Goal: Information Seeking & Learning: Learn about a topic

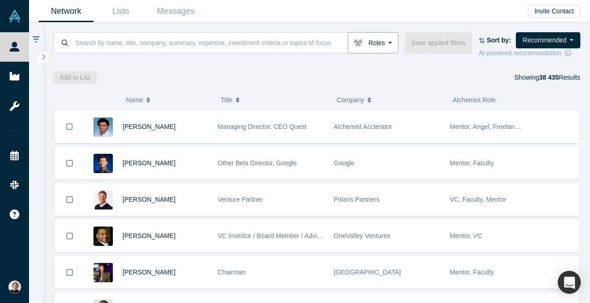
click at [388, 42] on button "Roles" at bounding box center [373, 42] width 51 height 21
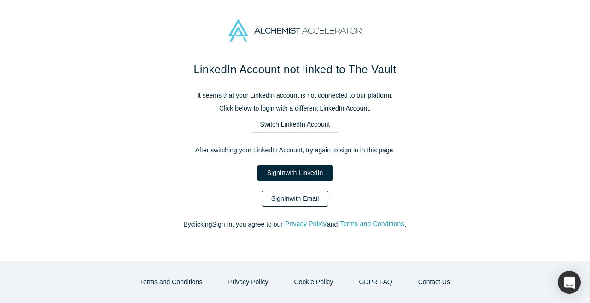
click at [312, 199] on link "Sign In with Email" at bounding box center [295, 199] width 67 height 16
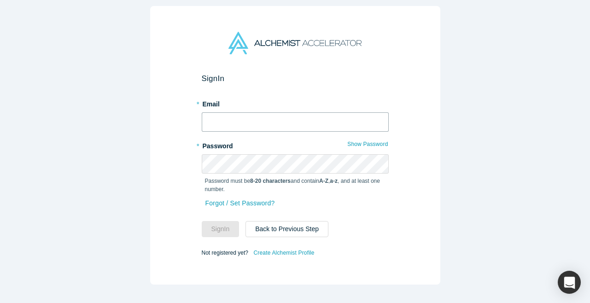
type input "[EMAIL_ADDRESS][PERSON_NAME][DOMAIN_NAME]"
click at [221, 229] on button "Sign In" at bounding box center [221, 229] width 38 height 16
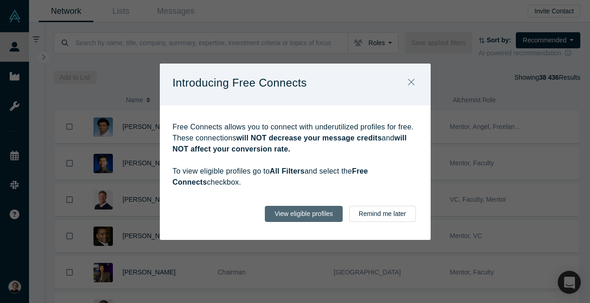
click at [321, 213] on button "View eligible profiles" at bounding box center [304, 214] width 78 height 16
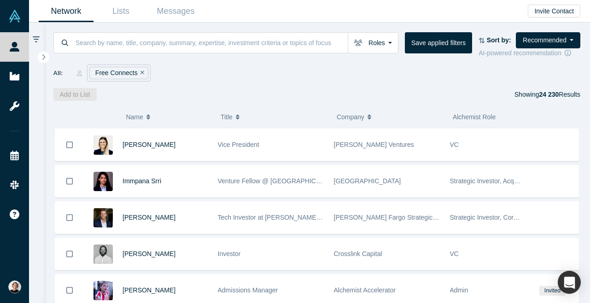
scroll to position [146, 0]
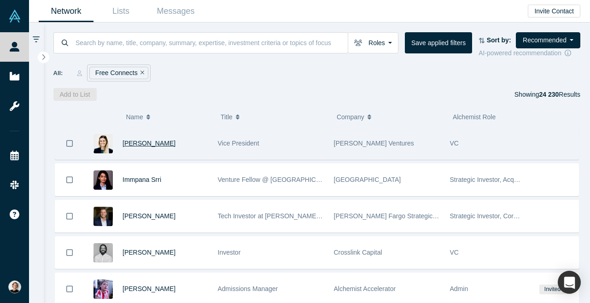
click at [156, 145] on span "[PERSON_NAME]" at bounding box center [149, 143] width 53 height 7
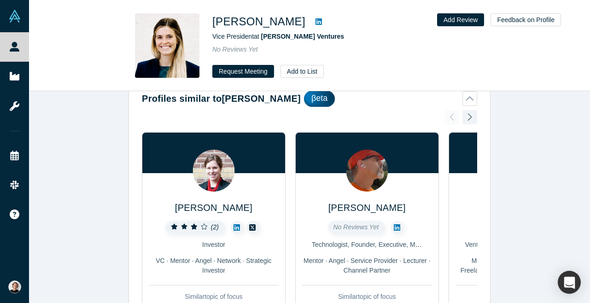
scroll to position [32, 0]
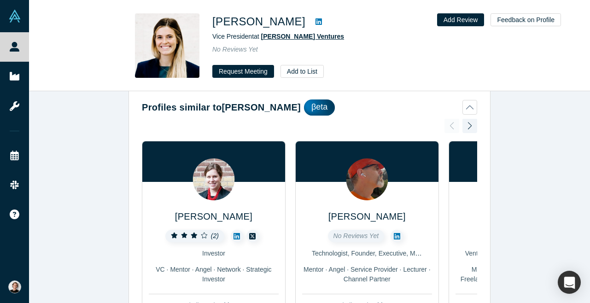
click at [289, 35] on span "[PERSON_NAME] Ventures" at bounding box center [302, 36] width 83 height 7
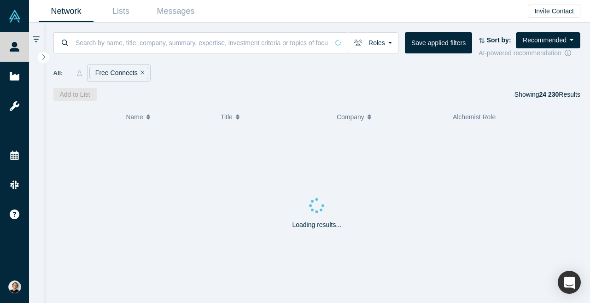
click at [141, 71] on icon "Remove Filter" at bounding box center [143, 73] width 4 height 6
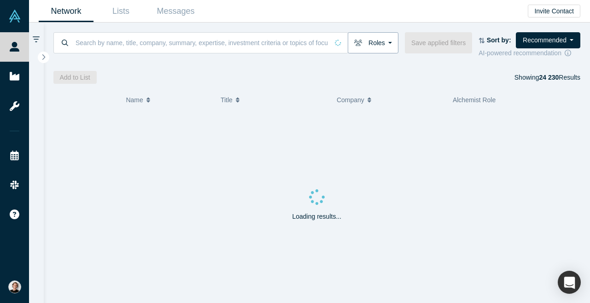
click at [390, 40] on button "Roles" at bounding box center [373, 42] width 51 height 21
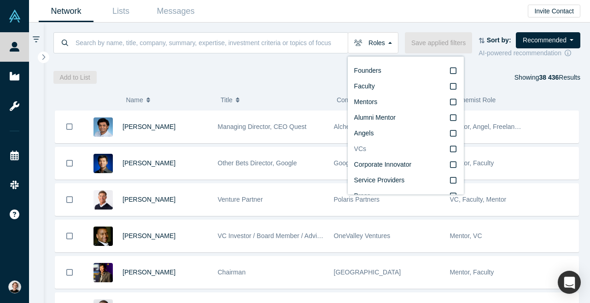
click at [454, 150] on icon at bounding box center [453, 148] width 6 height 7
click at [0, 0] on input "VCs" at bounding box center [0, 0] width 0 height 0
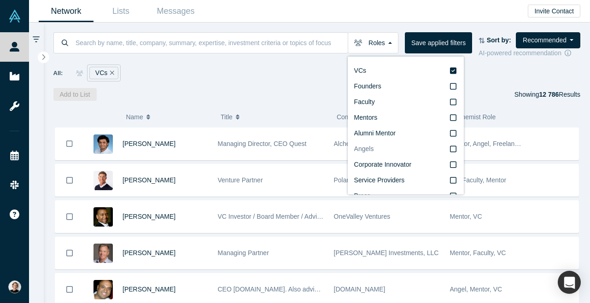
click at [454, 151] on icon at bounding box center [453, 148] width 6 height 7
click at [0, 0] on input "Angels" at bounding box center [0, 0] width 0 height 0
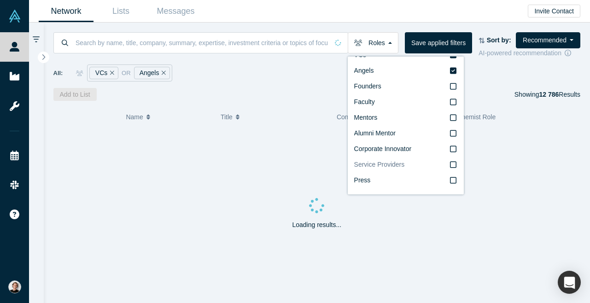
scroll to position [16, 0]
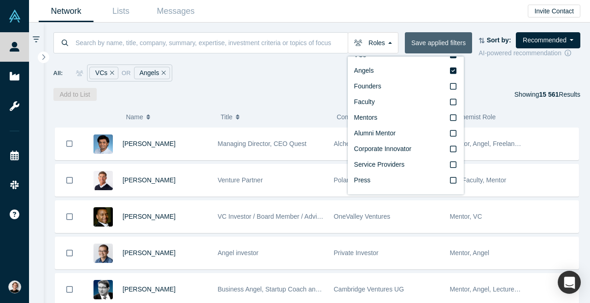
click at [430, 43] on button "Save applied filters" at bounding box center [438, 42] width 67 height 21
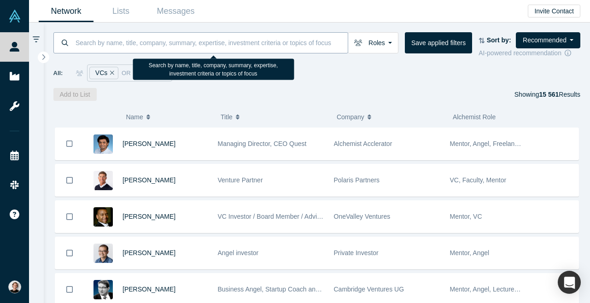
click at [272, 45] on input at bounding box center [211, 43] width 273 height 22
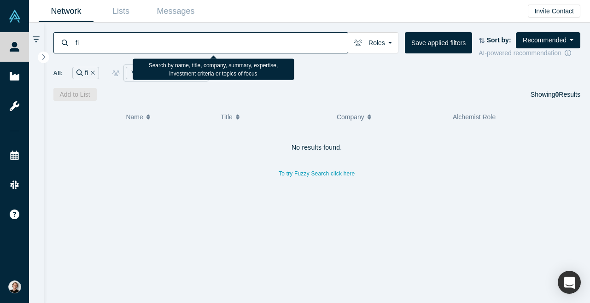
type input "f"
type input "music"
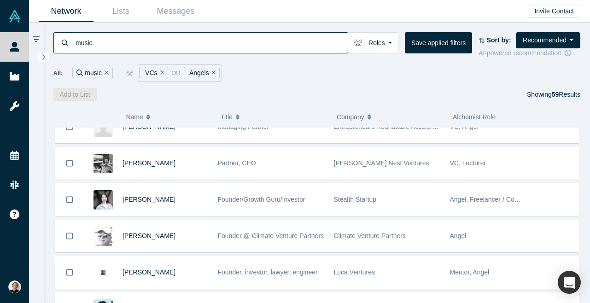
scroll to position [495, 0]
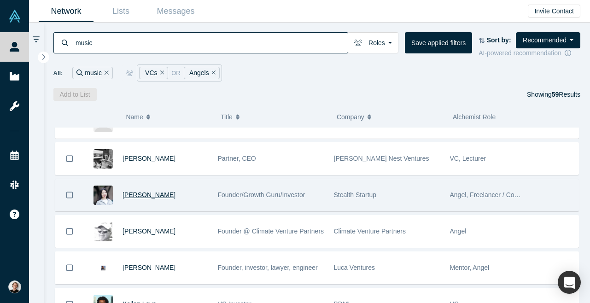
click at [136, 196] on span "[PERSON_NAME]" at bounding box center [149, 194] width 53 height 7
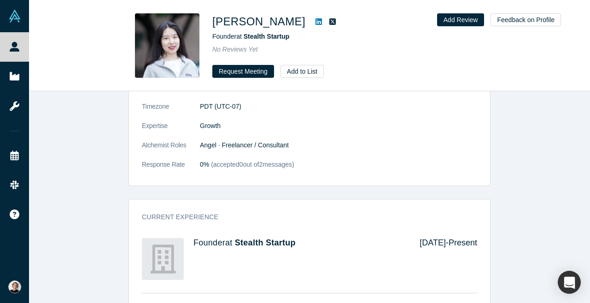
scroll to position [194, 0]
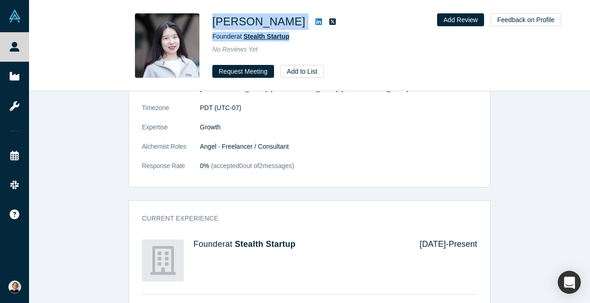
drag, startPoint x: 214, startPoint y: 20, endPoint x: 289, endPoint y: 39, distance: 77.9
click at [289, 39] on div "[PERSON_NAME] Founder at Stealth Startup No Reviews Yet Request Meeting Add to …" at bounding box center [341, 45] width 258 height 65
click at [316, 19] on icon at bounding box center [319, 21] width 6 height 6
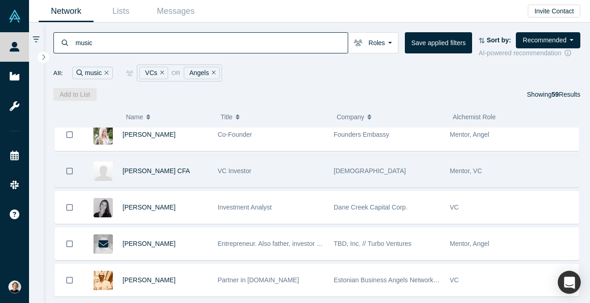
scroll to position [1975, 0]
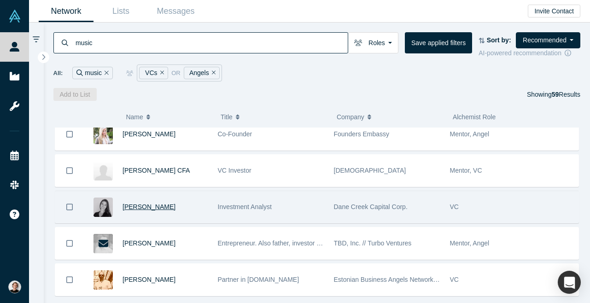
click at [165, 209] on span "[PERSON_NAME]" at bounding box center [149, 206] width 53 height 7
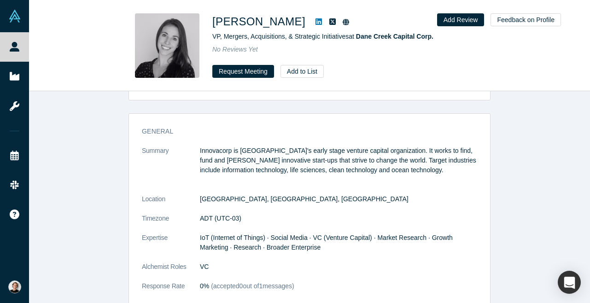
scroll to position [423, 0]
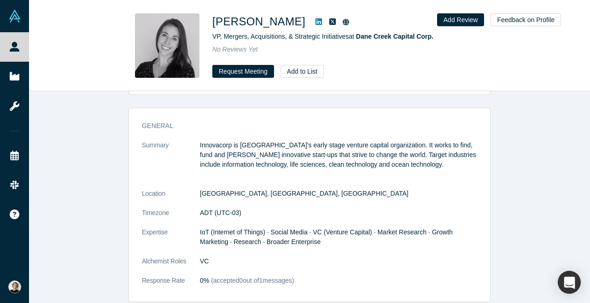
click at [317, 23] on icon at bounding box center [319, 21] width 6 height 7
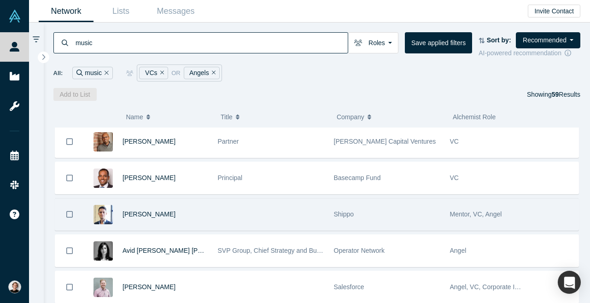
scroll to position [225, 0]
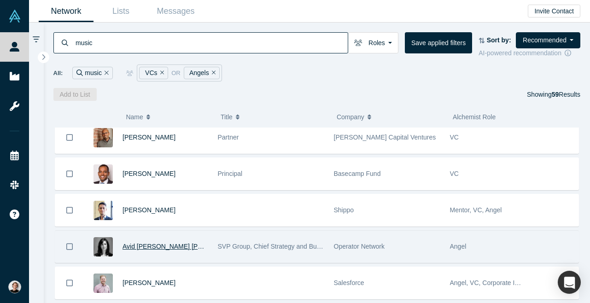
click at [159, 249] on span "Avid [PERSON_NAME] [PERSON_NAME]" at bounding box center [184, 246] width 122 height 7
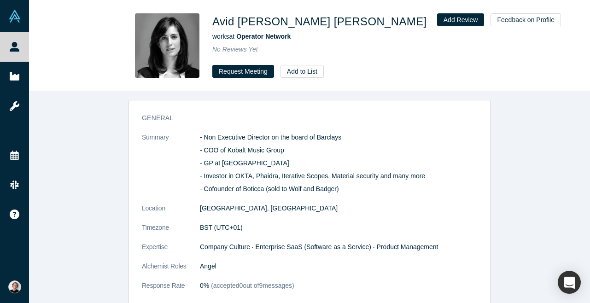
scroll to position [430, 0]
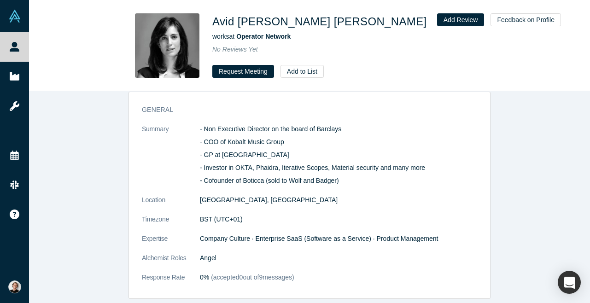
click at [437, 20] on icon at bounding box center [440, 21] width 6 height 6
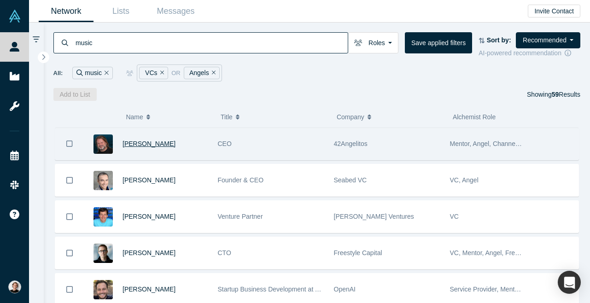
click at [160, 146] on span "[PERSON_NAME]" at bounding box center [149, 143] width 53 height 7
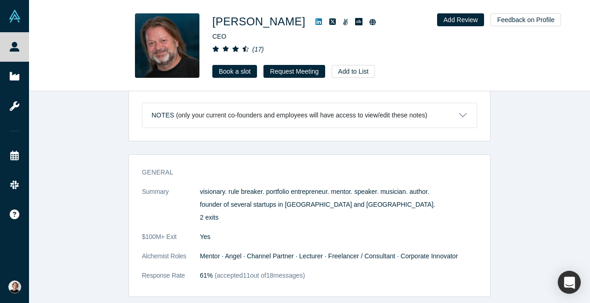
scroll to position [39, 0]
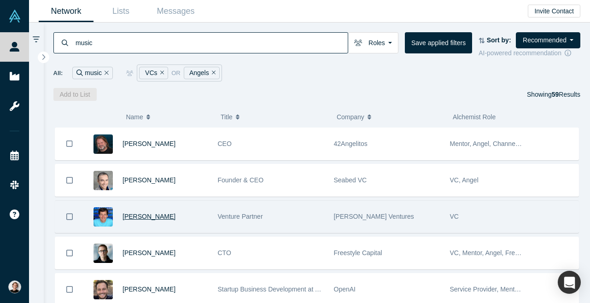
click at [147, 219] on span "[PERSON_NAME]" at bounding box center [149, 216] width 53 height 7
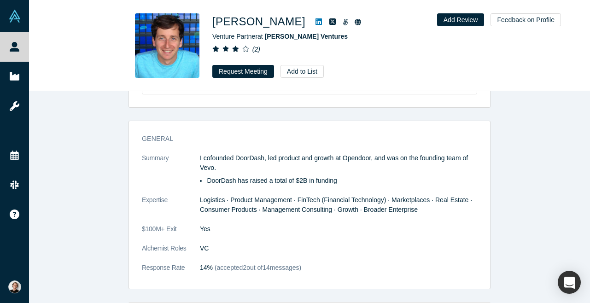
scroll to position [421, 0]
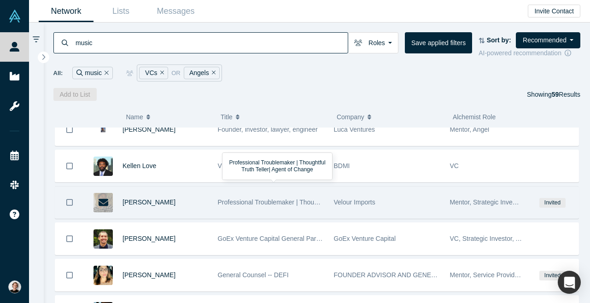
scroll to position [642, 0]
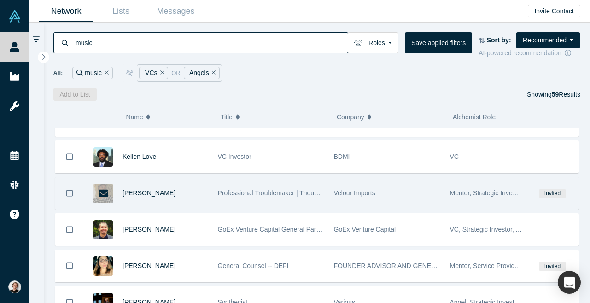
click at [140, 194] on span "[PERSON_NAME]" at bounding box center [149, 192] width 53 height 7
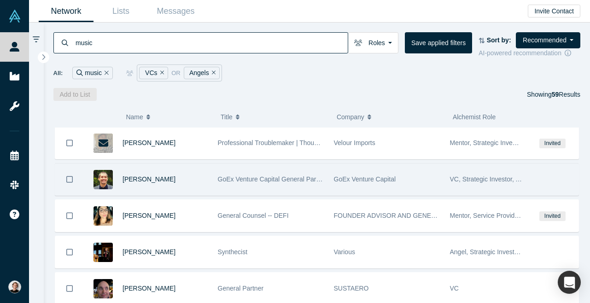
scroll to position [693, 0]
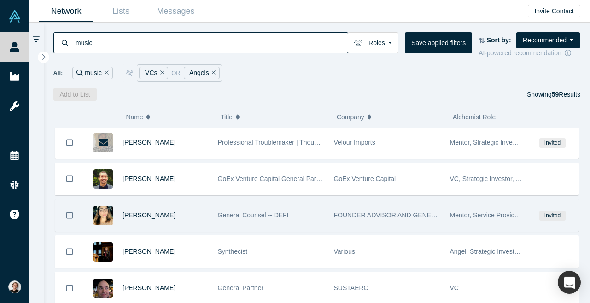
click at [158, 219] on span "[PERSON_NAME]" at bounding box center [149, 214] width 53 height 7
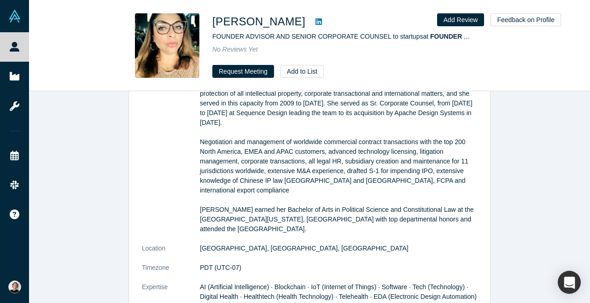
scroll to position [534, 0]
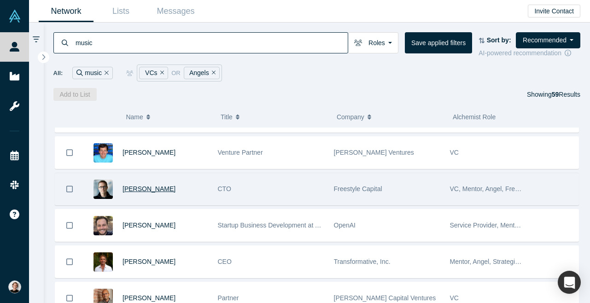
scroll to position [68, 0]
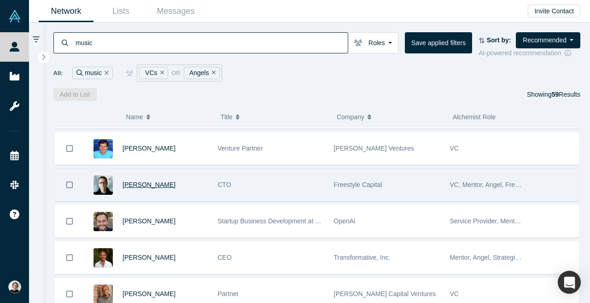
click at [142, 188] on span "[PERSON_NAME]" at bounding box center [149, 184] width 53 height 7
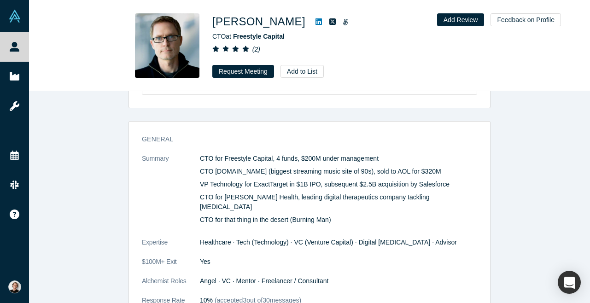
scroll to position [418, 0]
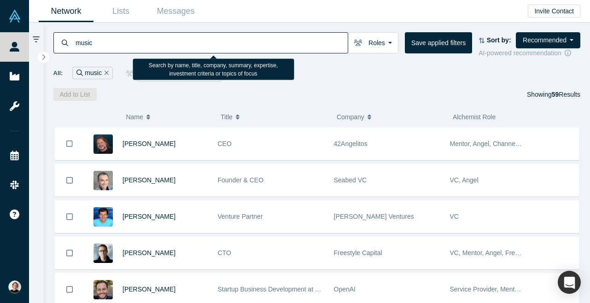
click at [114, 37] on input "music" at bounding box center [211, 43] width 273 height 22
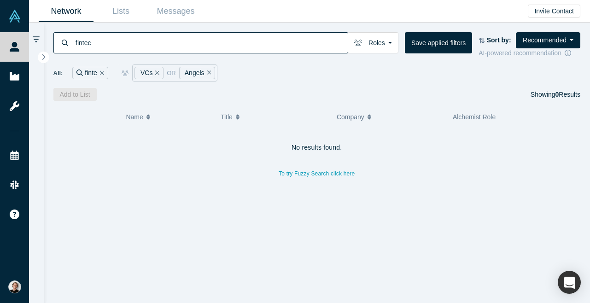
type input "fintech"
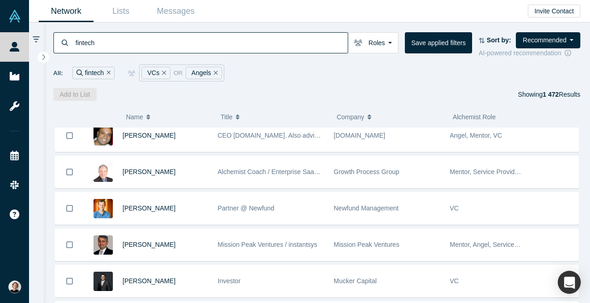
scroll to position [99, 0]
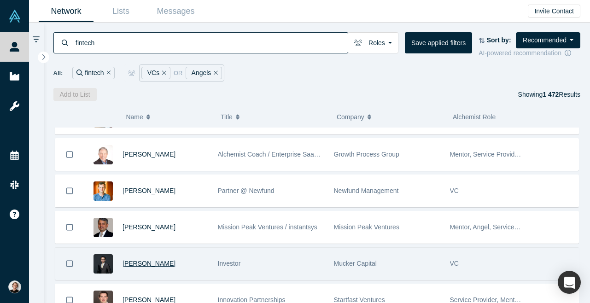
click at [140, 267] on span "[PERSON_NAME]" at bounding box center [149, 263] width 53 height 7
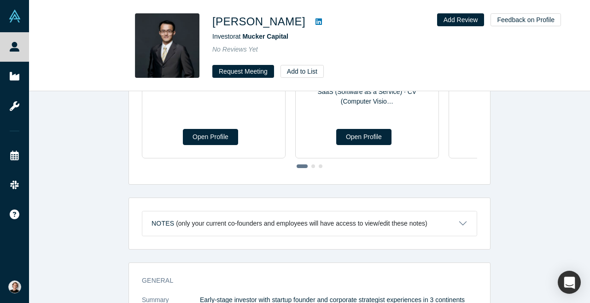
scroll to position [70, 0]
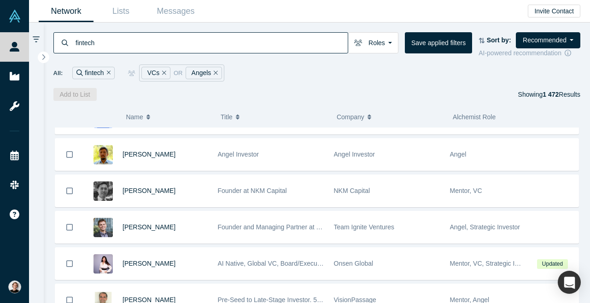
scroll to position [1414, 0]
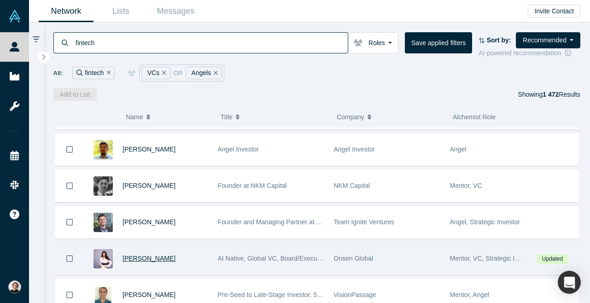
click at [150, 261] on span "[PERSON_NAME]" at bounding box center [149, 258] width 53 height 7
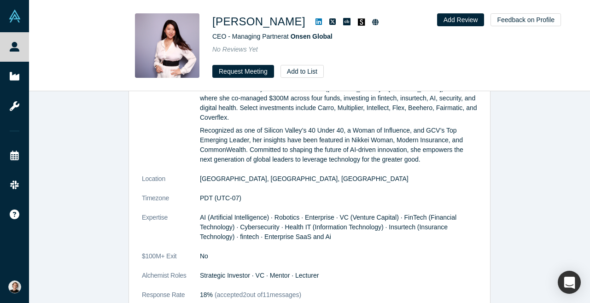
scroll to position [257, 0]
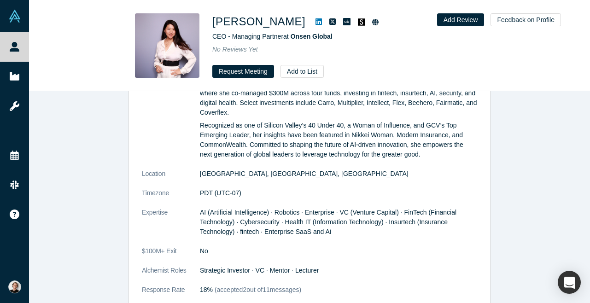
click at [316, 19] on icon at bounding box center [319, 21] width 6 height 6
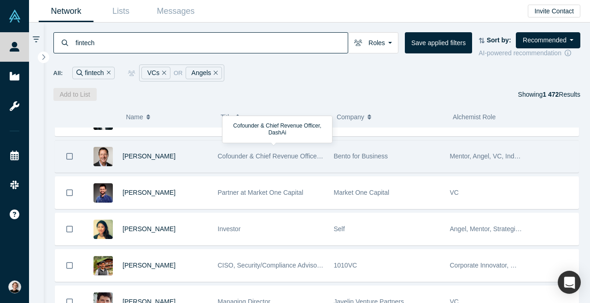
scroll to position [3192, 0]
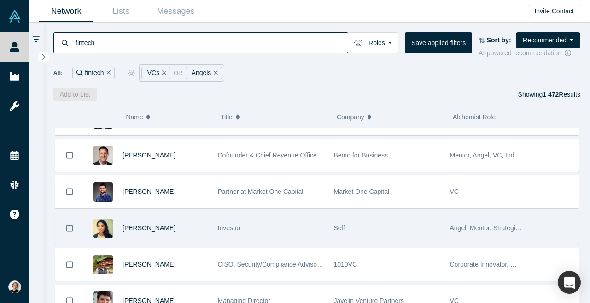
click at [148, 231] on span "[PERSON_NAME]" at bounding box center [149, 227] width 53 height 7
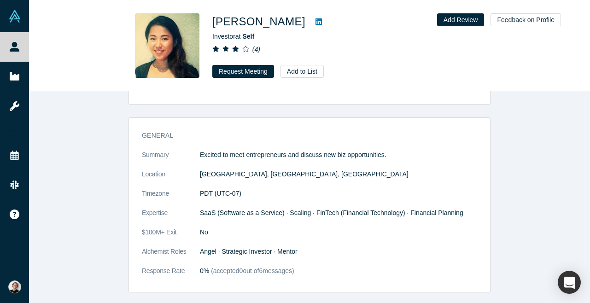
scroll to position [434, 0]
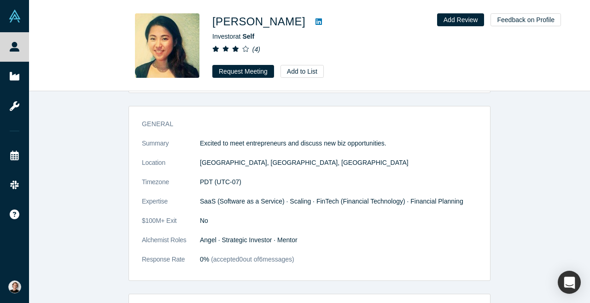
click at [316, 22] on icon at bounding box center [319, 21] width 6 height 6
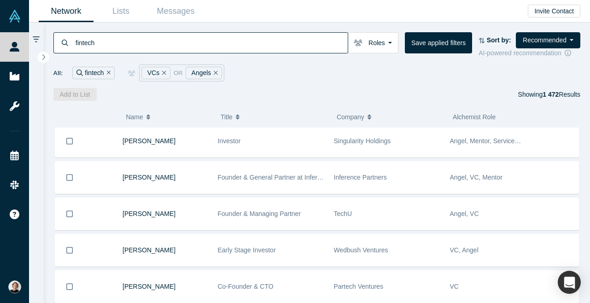
scroll to position [4409, 0]
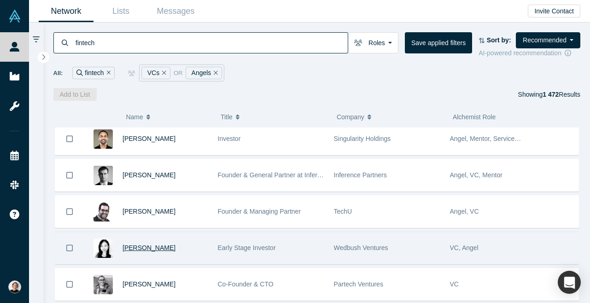
click at [150, 252] on span "[PERSON_NAME]" at bounding box center [149, 247] width 53 height 7
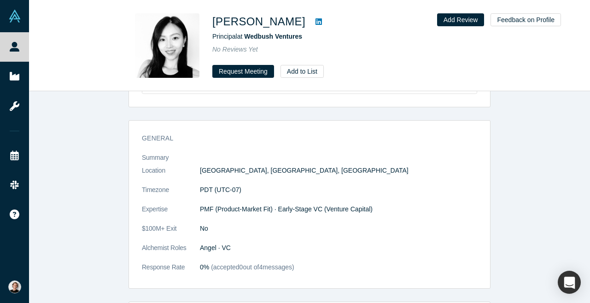
scroll to position [427, 0]
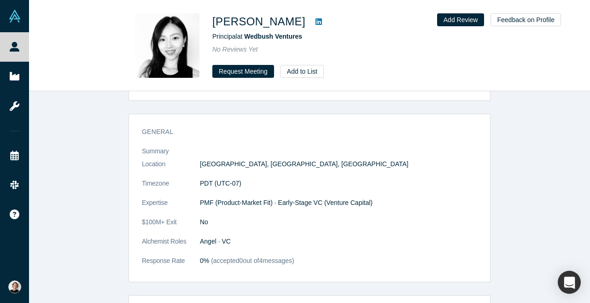
click at [312, 18] on link at bounding box center [319, 21] width 14 height 11
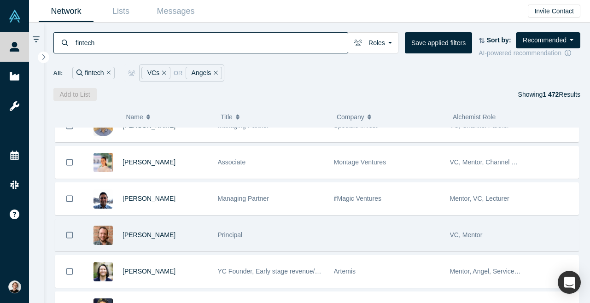
scroll to position [6244, 0]
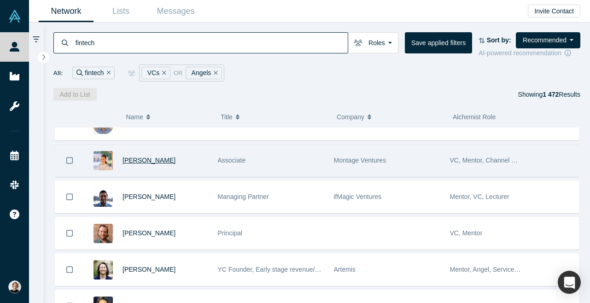
click at [156, 164] on span "[PERSON_NAME]" at bounding box center [149, 160] width 53 height 7
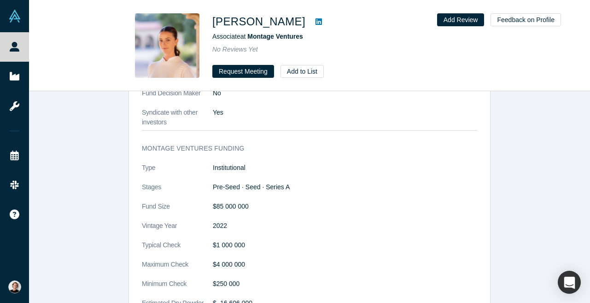
scroll to position [846, 0]
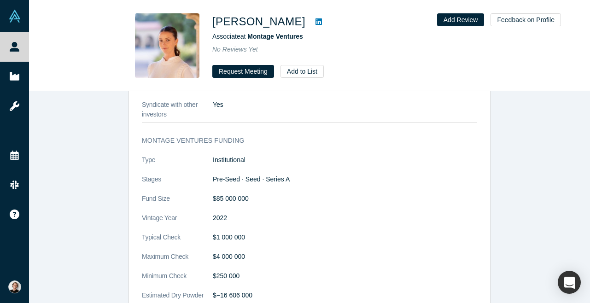
click at [322, 22] on icon at bounding box center [319, 21] width 6 height 6
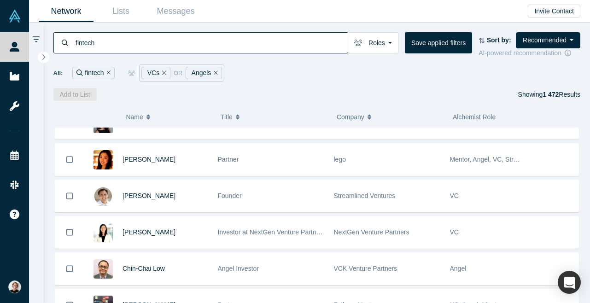
scroll to position [6973, 0]
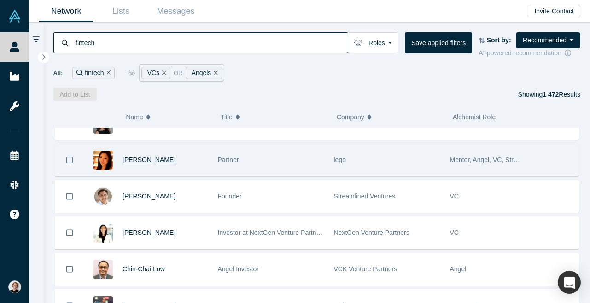
click at [135, 164] on span "[PERSON_NAME]" at bounding box center [149, 159] width 53 height 7
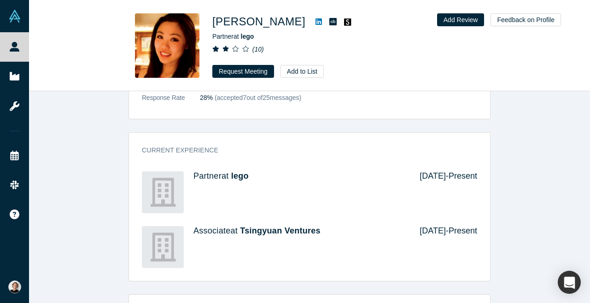
scroll to position [628, 0]
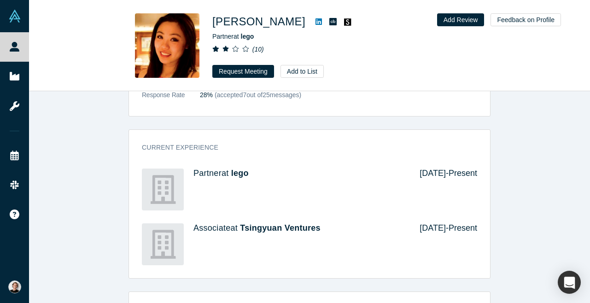
click at [316, 22] on icon at bounding box center [319, 21] width 6 height 7
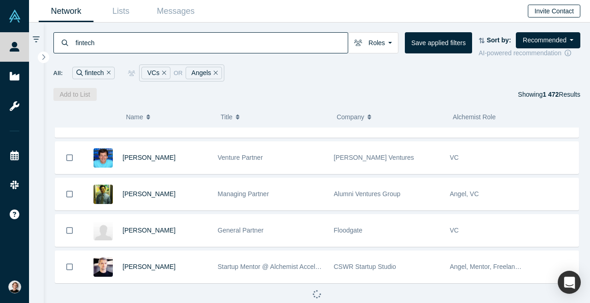
scroll to position [2754, 0]
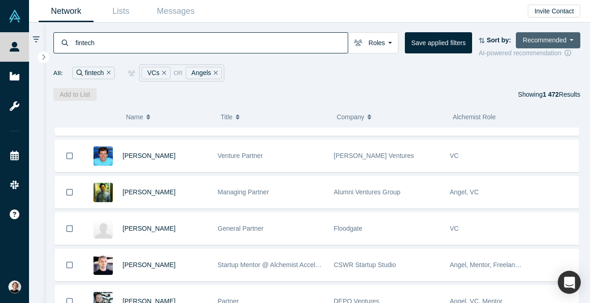
click at [575, 40] on button "Recommended" at bounding box center [548, 40] width 65 height 16
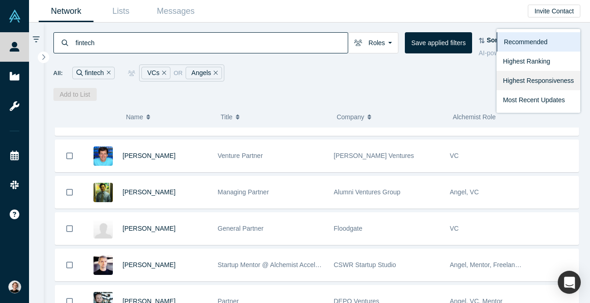
click at [559, 82] on link "Highest Responsiveness" at bounding box center [539, 80] width 84 height 19
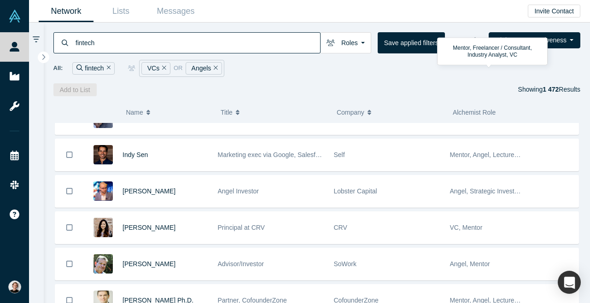
scroll to position [1042, 0]
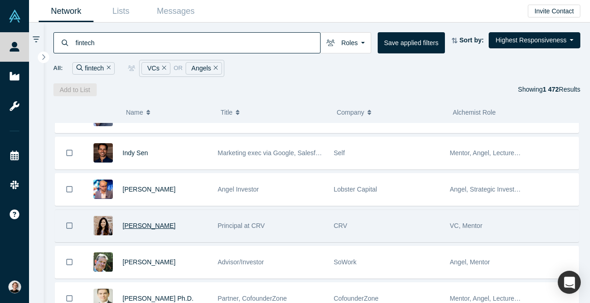
click at [139, 229] on span "[PERSON_NAME]" at bounding box center [149, 225] width 53 height 7
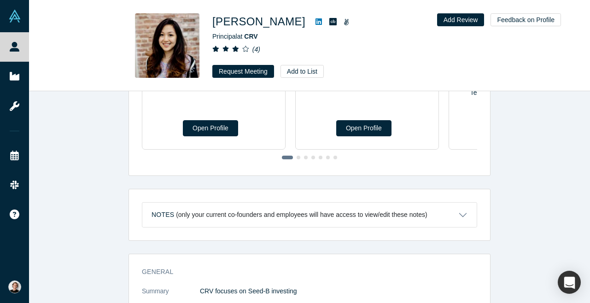
scroll to position [183, 0]
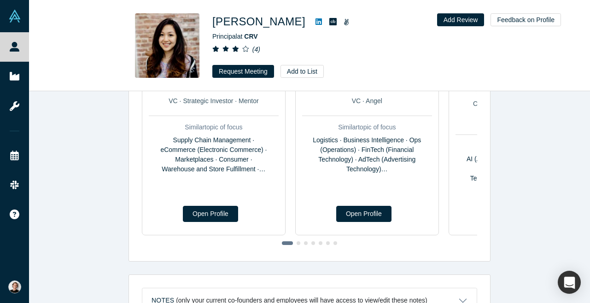
click at [316, 24] on icon at bounding box center [319, 21] width 6 height 6
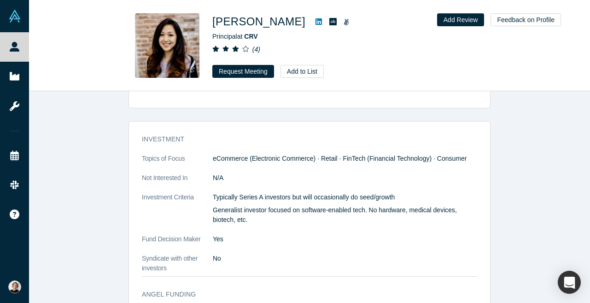
scroll to position [983, 0]
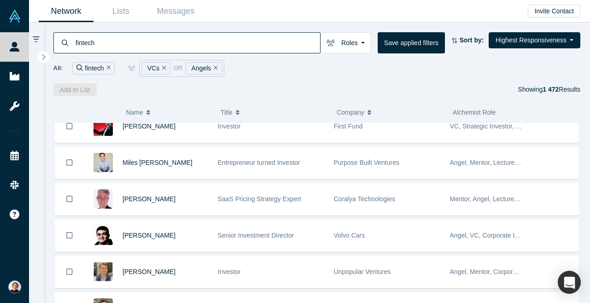
scroll to position [2911, 0]
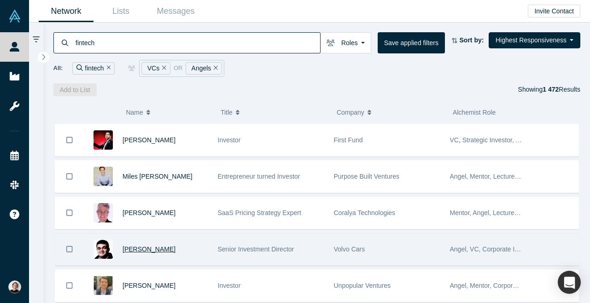
click at [150, 249] on span "[PERSON_NAME]" at bounding box center [149, 249] width 53 height 7
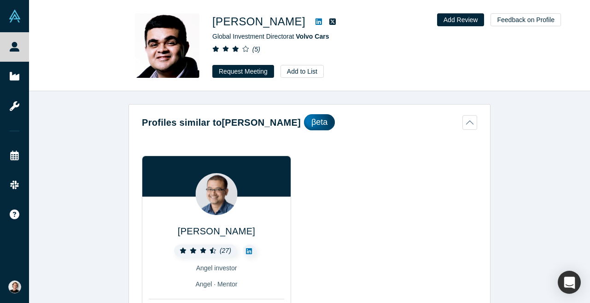
click at [312, 22] on link at bounding box center [319, 21] width 14 height 11
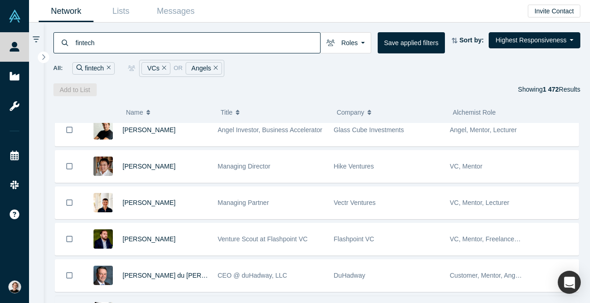
scroll to position [3615, 0]
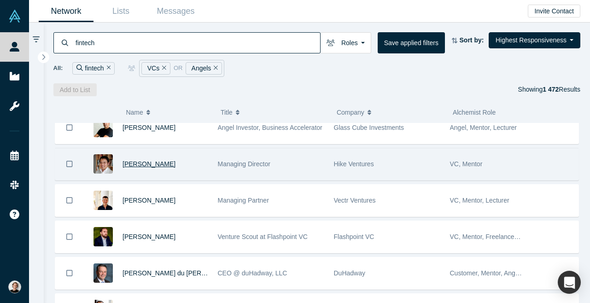
click at [145, 166] on span "[PERSON_NAME]" at bounding box center [149, 163] width 53 height 7
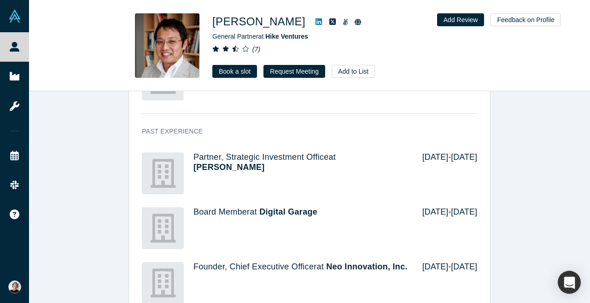
scroll to position [500, 0]
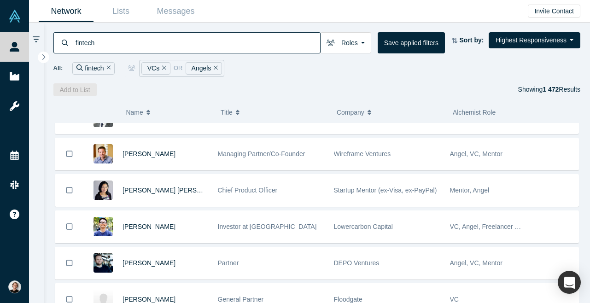
scroll to position [1225, 0]
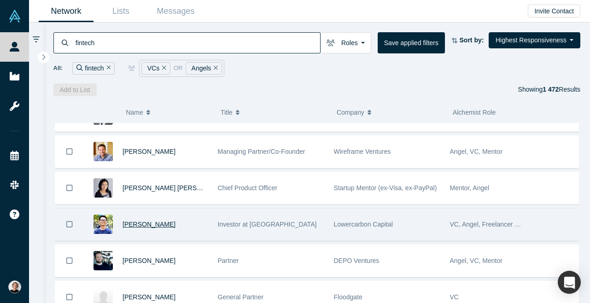
click at [135, 228] on span "[PERSON_NAME]" at bounding box center [149, 224] width 53 height 7
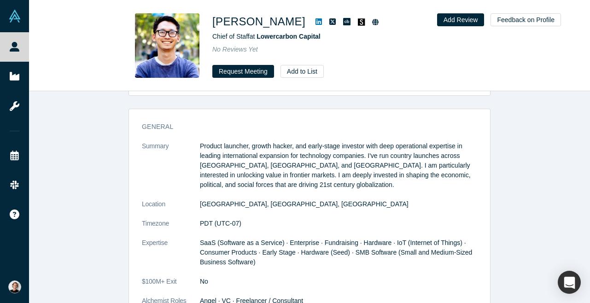
scroll to position [399, 0]
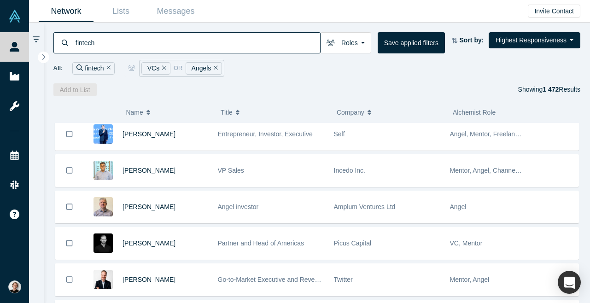
scroll to position [3907, 0]
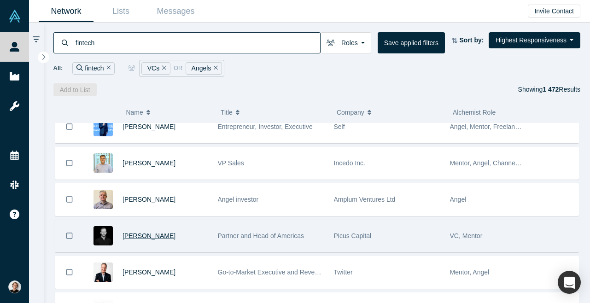
click at [152, 237] on span "[PERSON_NAME]" at bounding box center [149, 235] width 53 height 7
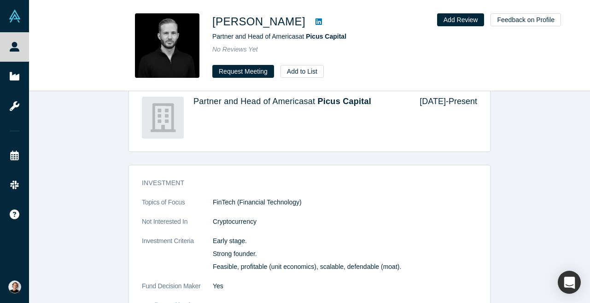
scroll to position [642, 0]
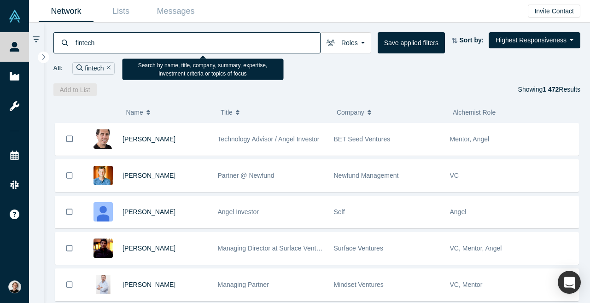
click at [205, 40] on input "fintech" at bounding box center [198, 43] width 246 height 22
type input "climate"
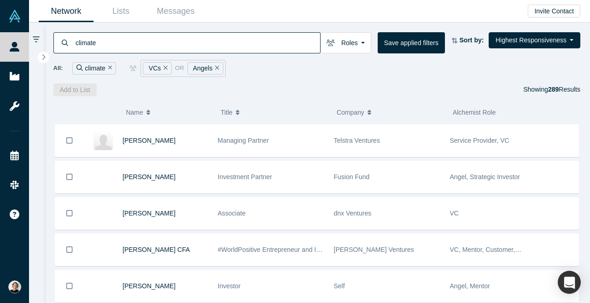
scroll to position [1456, 0]
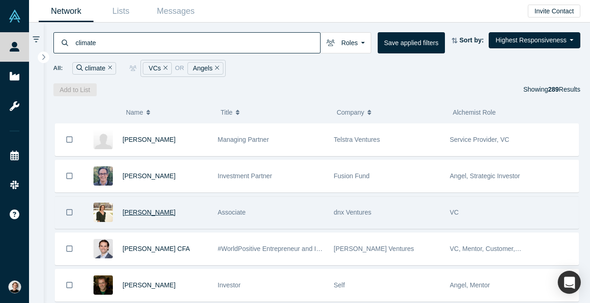
click at [157, 213] on span "[PERSON_NAME]" at bounding box center [149, 212] width 53 height 7
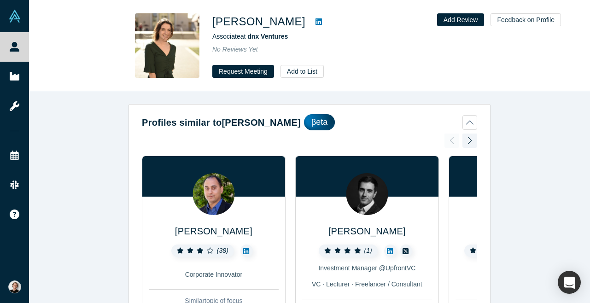
click at [162, 50] on img at bounding box center [167, 45] width 65 height 65
click at [82, 163] on div "Profiles similar to [PERSON_NAME] [PERSON_NAME] ( 38 ) Corporate Innovator Simi…" at bounding box center [309, 197] width 561 height 212
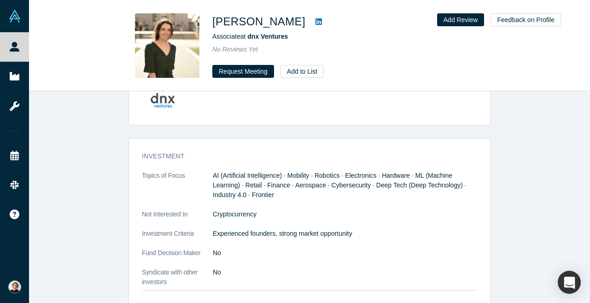
scroll to position [668, 0]
click at [322, 19] on icon at bounding box center [319, 21] width 6 height 6
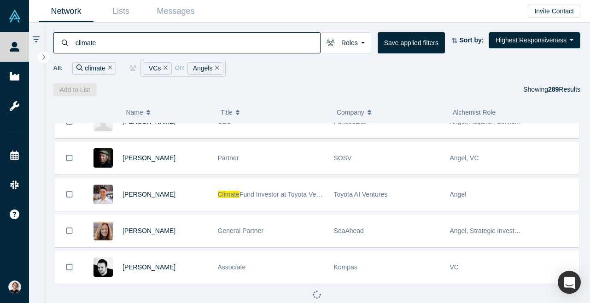
scroll to position [3477, 0]
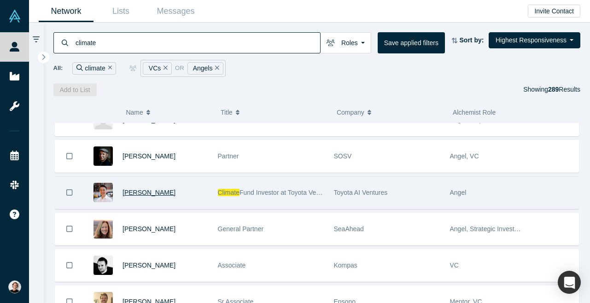
click at [145, 192] on span "[PERSON_NAME]" at bounding box center [149, 192] width 53 height 7
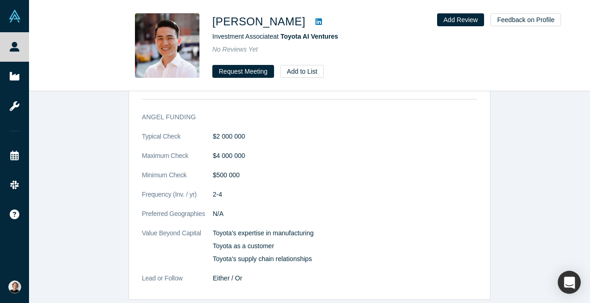
scroll to position [755, 0]
click at [316, 20] on icon at bounding box center [319, 21] width 6 height 6
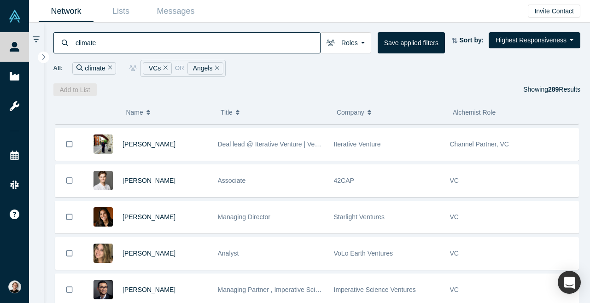
scroll to position [7221, 0]
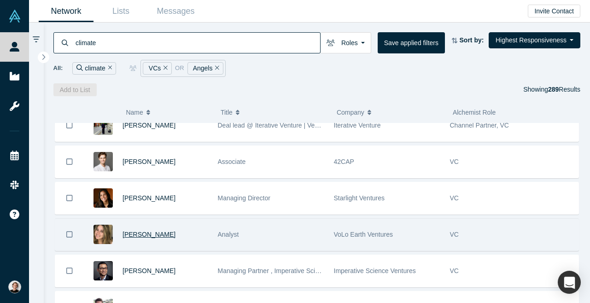
click at [138, 236] on span "[PERSON_NAME]" at bounding box center [149, 234] width 53 height 7
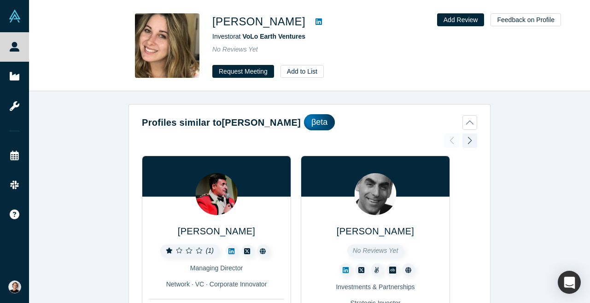
click at [316, 22] on icon at bounding box center [319, 21] width 6 height 7
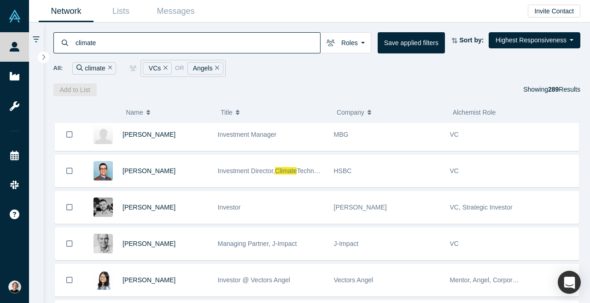
scroll to position [6141, 0]
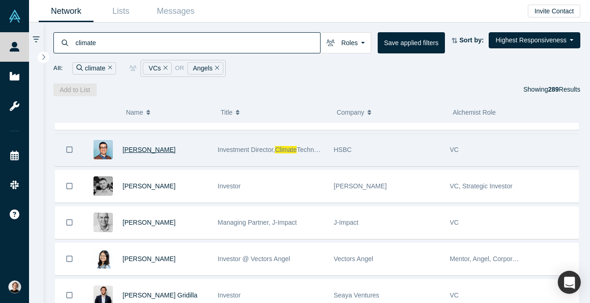
click at [153, 152] on span "[PERSON_NAME]" at bounding box center [149, 149] width 53 height 7
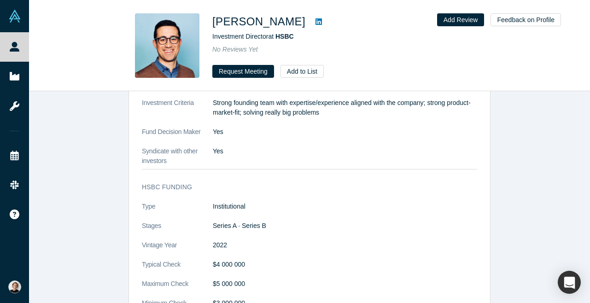
scroll to position [783, 0]
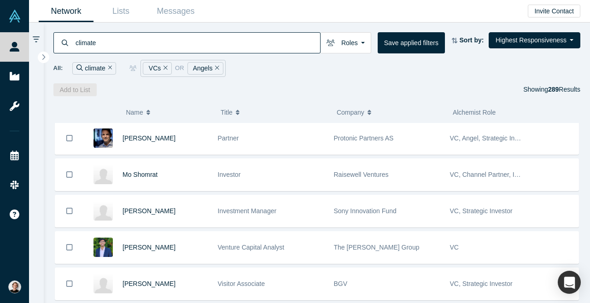
scroll to position [5463, 0]
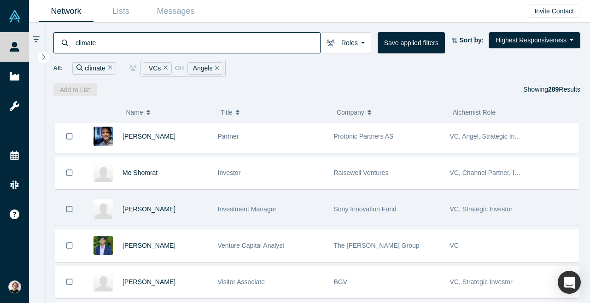
click at [160, 210] on span "[PERSON_NAME]" at bounding box center [149, 208] width 53 height 7
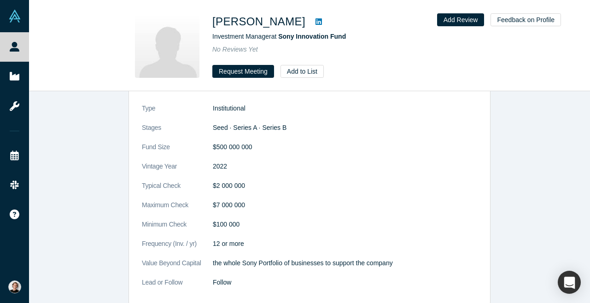
scroll to position [881, 0]
click at [316, 21] on icon at bounding box center [319, 21] width 6 height 6
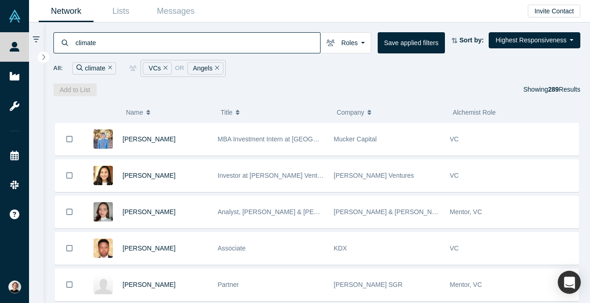
scroll to position [9243, 0]
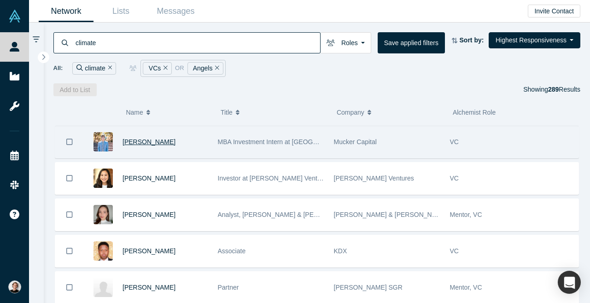
click at [146, 145] on span "[PERSON_NAME]" at bounding box center [149, 141] width 53 height 7
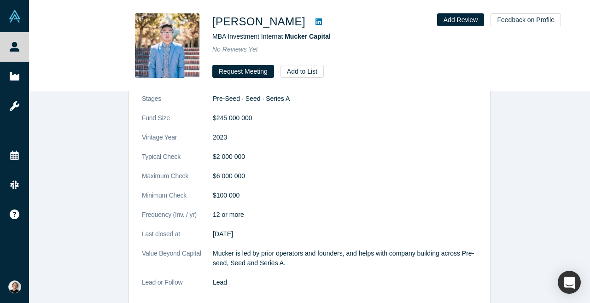
scroll to position [978, 0]
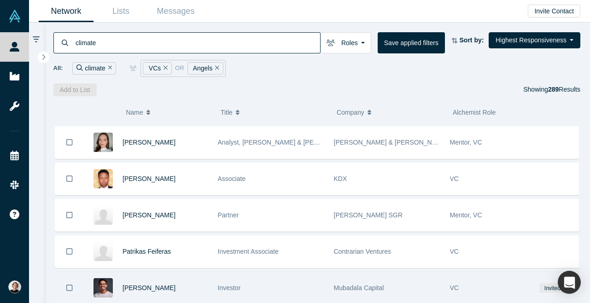
scroll to position [9313, 0]
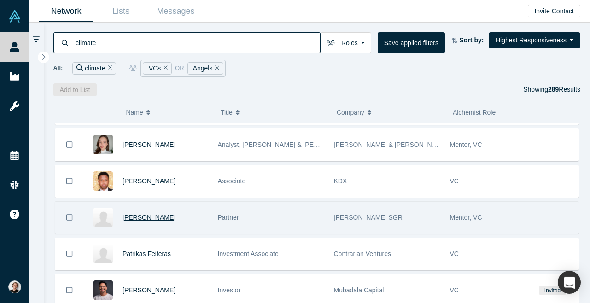
click at [145, 220] on span "[PERSON_NAME]" at bounding box center [149, 217] width 53 height 7
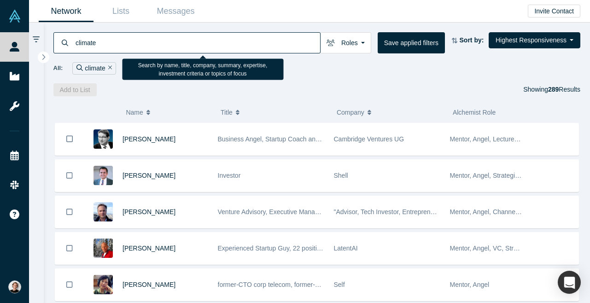
click at [107, 40] on input "climate" at bounding box center [198, 43] width 246 height 22
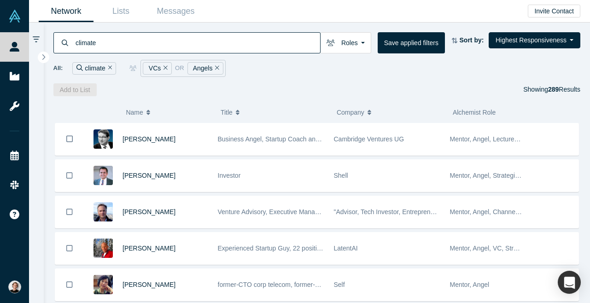
click at [108, 65] on icon "Remove Filter" at bounding box center [110, 68] width 4 height 6
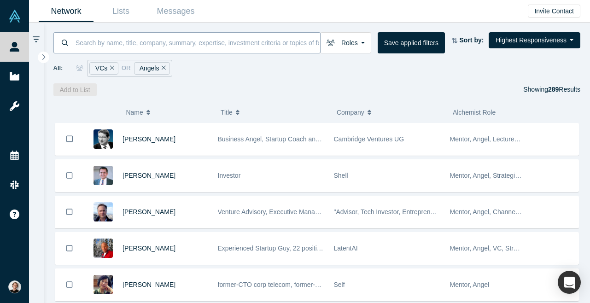
click at [116, 40] on input at bounding box center [198, 43] width 246 height 22
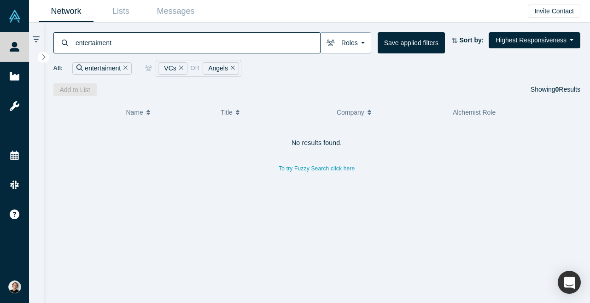
type input "entertaiment"
click at [364, 43] on button "Roles" at bounding box center [345, 42] width 51 height 21
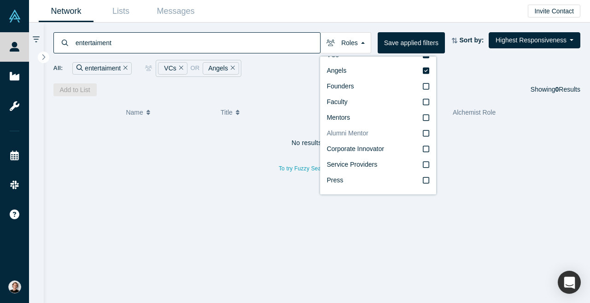
scroll to position [16, 0]
click at [515, 40] on button "Highest Responsiveness" at bounding box center [535, 40] width 92 height 16
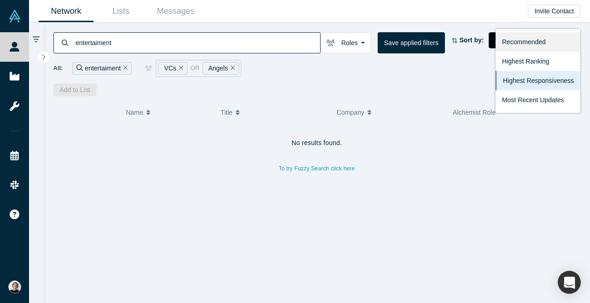
click at [521, 37] on link "Recommended" at bounding box center [538, 41] width 85 height 19
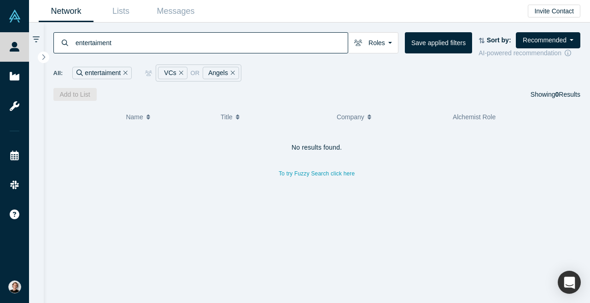
click at [152, 35] on input "entertaiment" at bounding box center [211, 43] width 273 height 22
click at [124, 72] on icon "Remove Filter" at bounding box center [125, 72] width 4 height 4
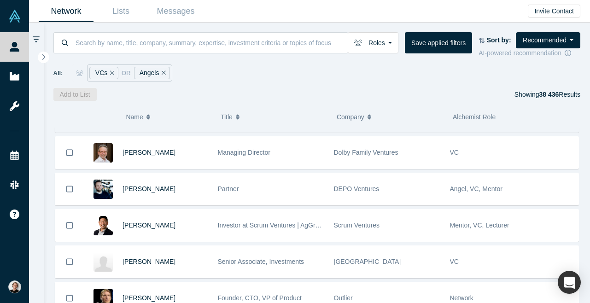
scroll to position [13677, 0]
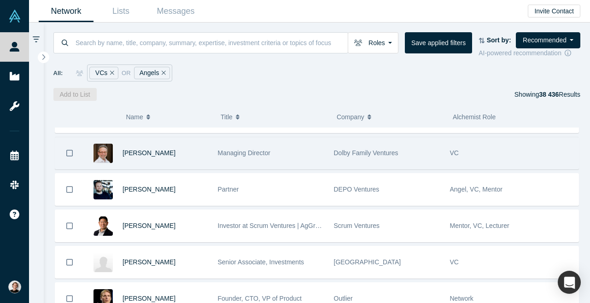
click at [158, 151] on div "Pascal Levensohn" at bounding box center [166, 153] width 86 height 32
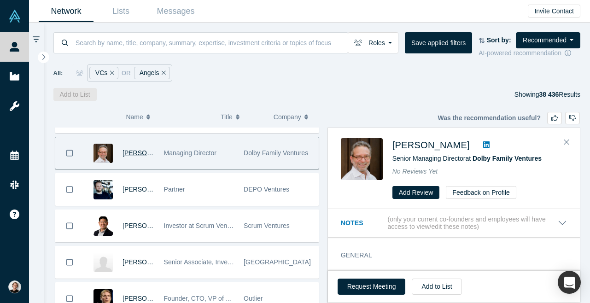
click at [146, 157] on span "Pascal Levensohn" at bounding box center [149, 152] width 53 height 7
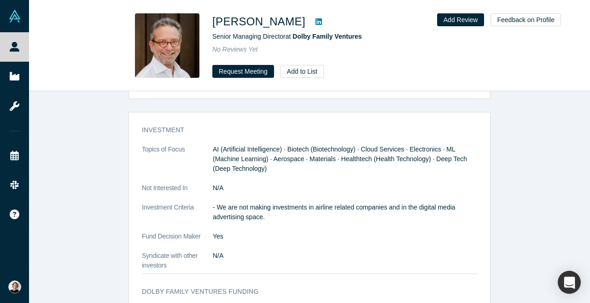
scroll to position [672, 0]
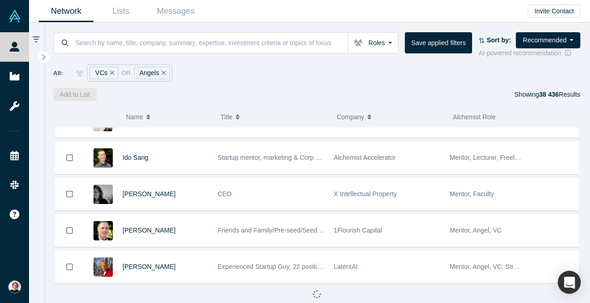
scroll to position [1298, 0]
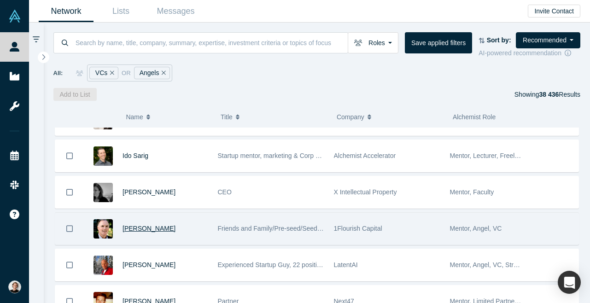
click at [138, 232] on span "[PERSON_NAME]" at bounding box center [149, 228] width 53 height 7
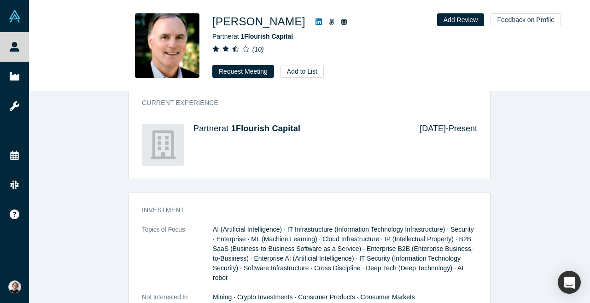
scroll to position [712, 0]
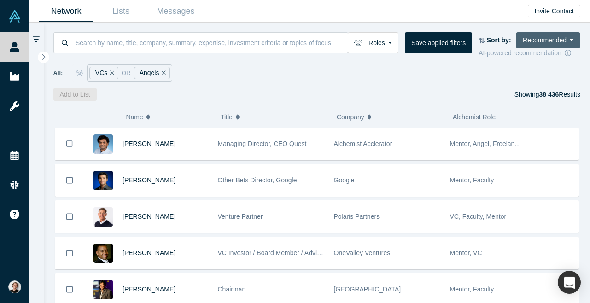
click at [532, 41] on button "Recommended" at bounding box center [548, 40] width 65 height 16
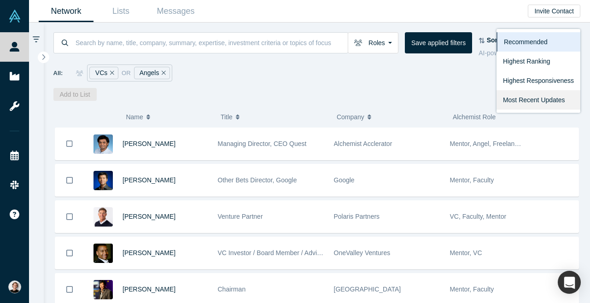
click at [552, 102] on link "Most Recent Updates" at bounding box center [539, 99] width 84 height 19
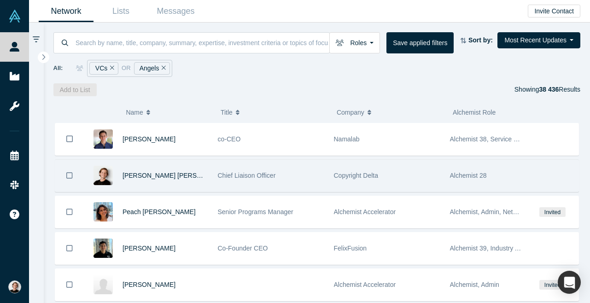
click at [169, 177] on div "Turo Pekari" at bounding box center [166, 176] width 86 height 32
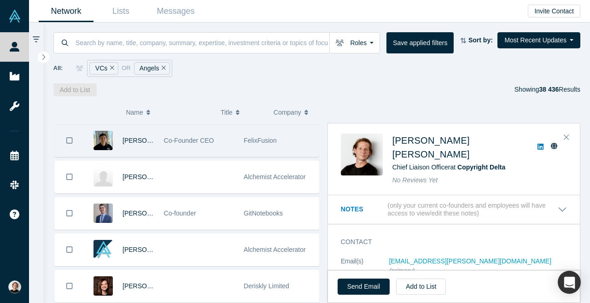
scroll to position [110, 0]
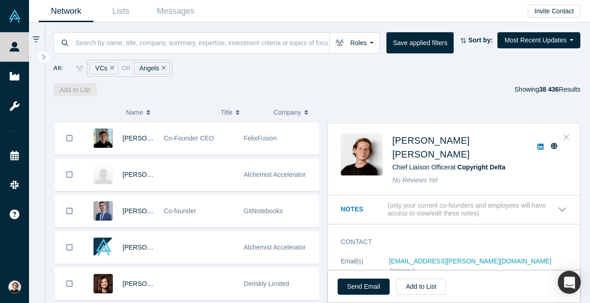
click at [568, 141] on icon "Close" at bounding box center [567, 137] width 6 height 8
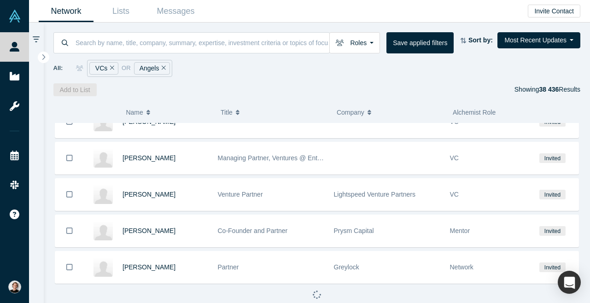
scroll to position [4933, 0]
